Goal: Information Seeking & Learning: Learn about a topic

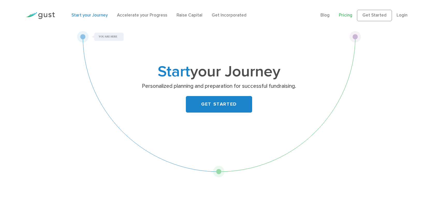
click at [339, 18] on link "Pricing" at bounding box center [345, 15] width 13 height 5
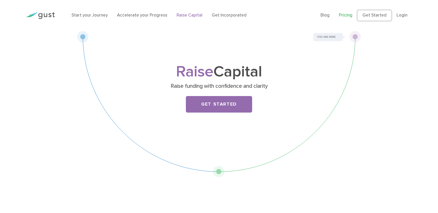
click at [339, 18] on link "Pricing" at bounding box center [345, 15] width 13 height 5
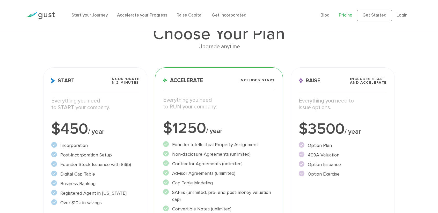
scroll to position [41, 0]
